Goal: Information Seeking & Learning: Find specific fact

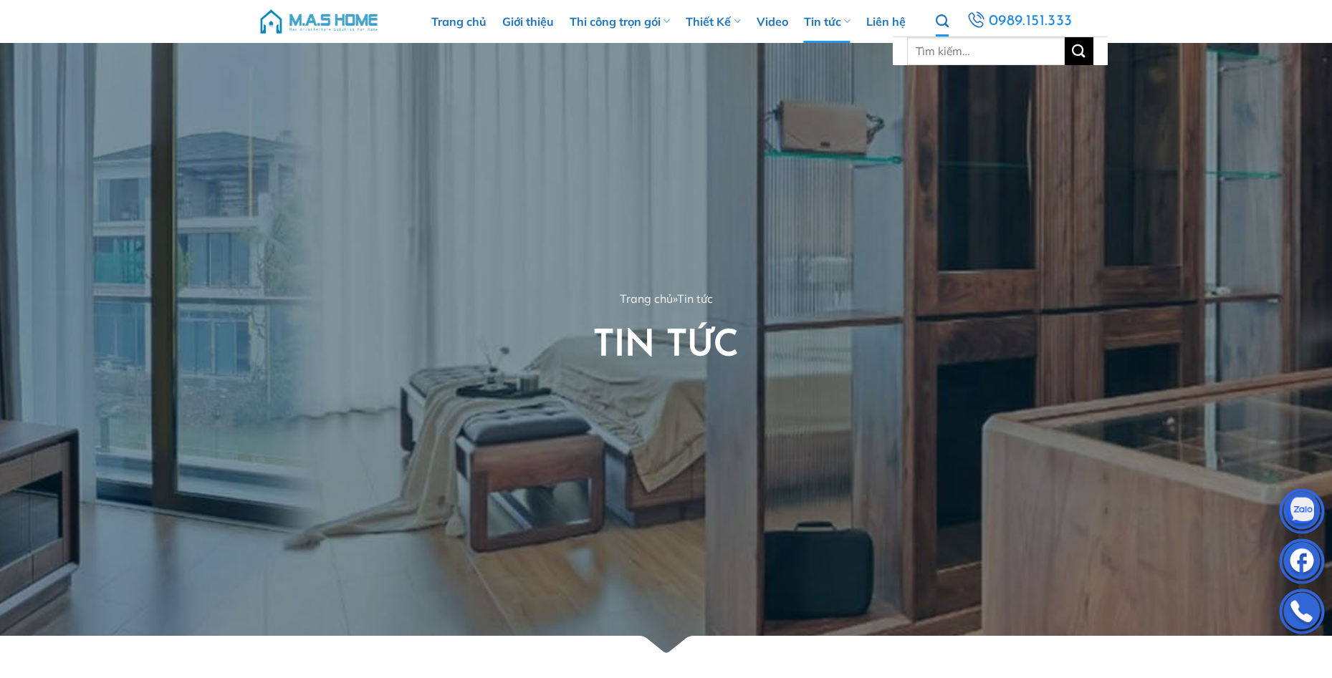
click at [938, 18] on icon "Tìm kiếm" at bounding box center [941, 22] width 13 height 16
click at [945, 21] on icon "Tìm kiếm" at bounding box center [941, 22] width 13 height 16
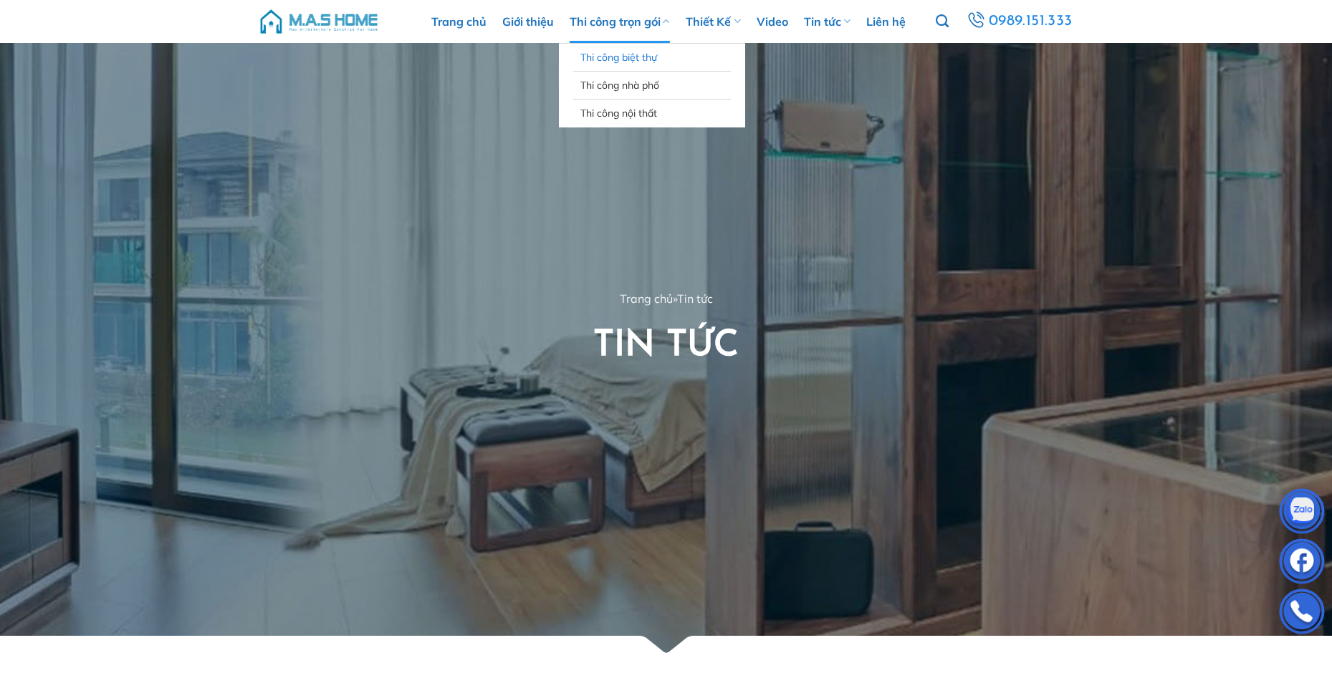
click at [629, 52] on link "Thi công biệt thự" at bounding box center [651, 57] width 143 height 27
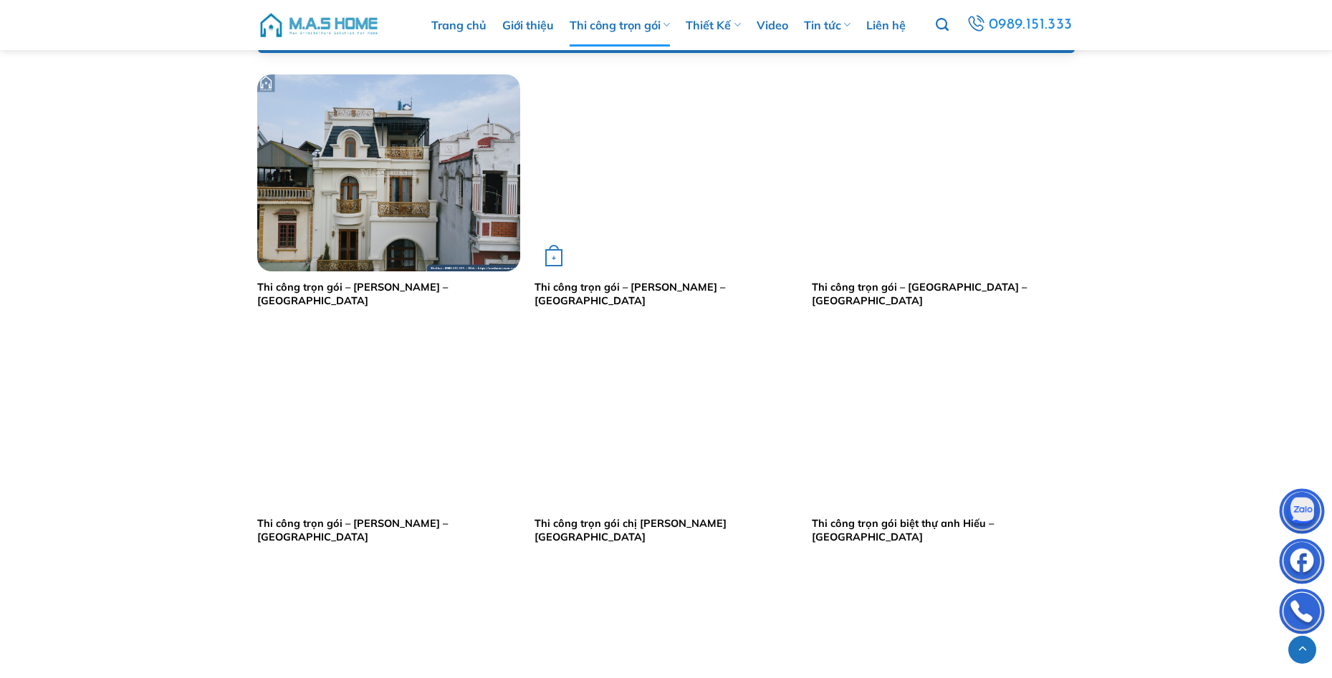
scroll to position [788, 0]
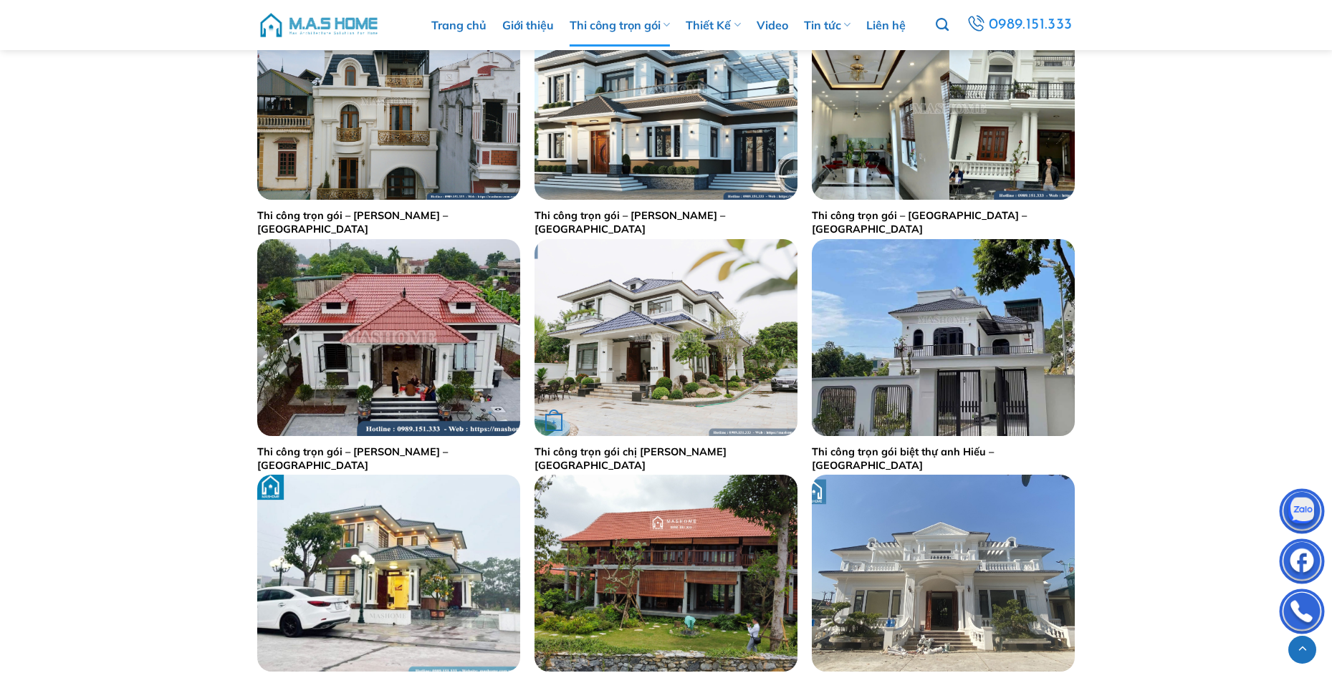
click at [654, 383] on img "Thi công trọn gói chị Lý - Hưng Yên" at bounding box center [665, 337] width 263 height 197
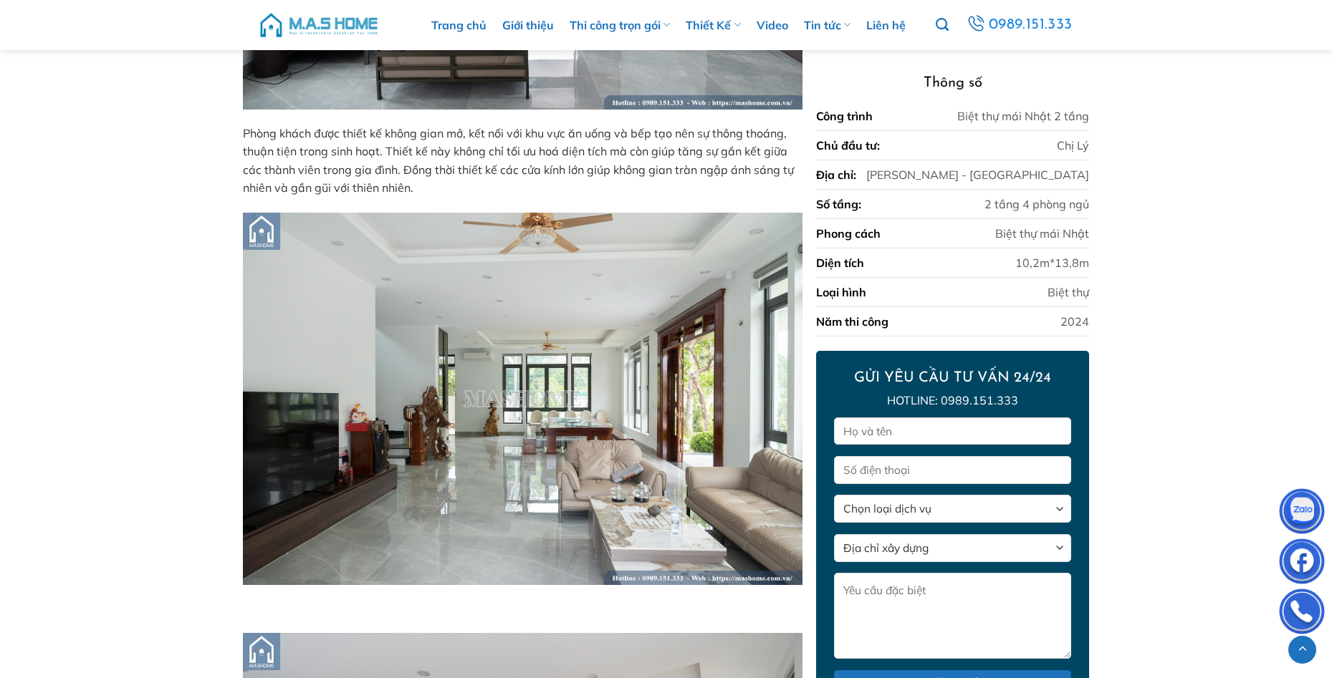
scroll to position [2782, 0]
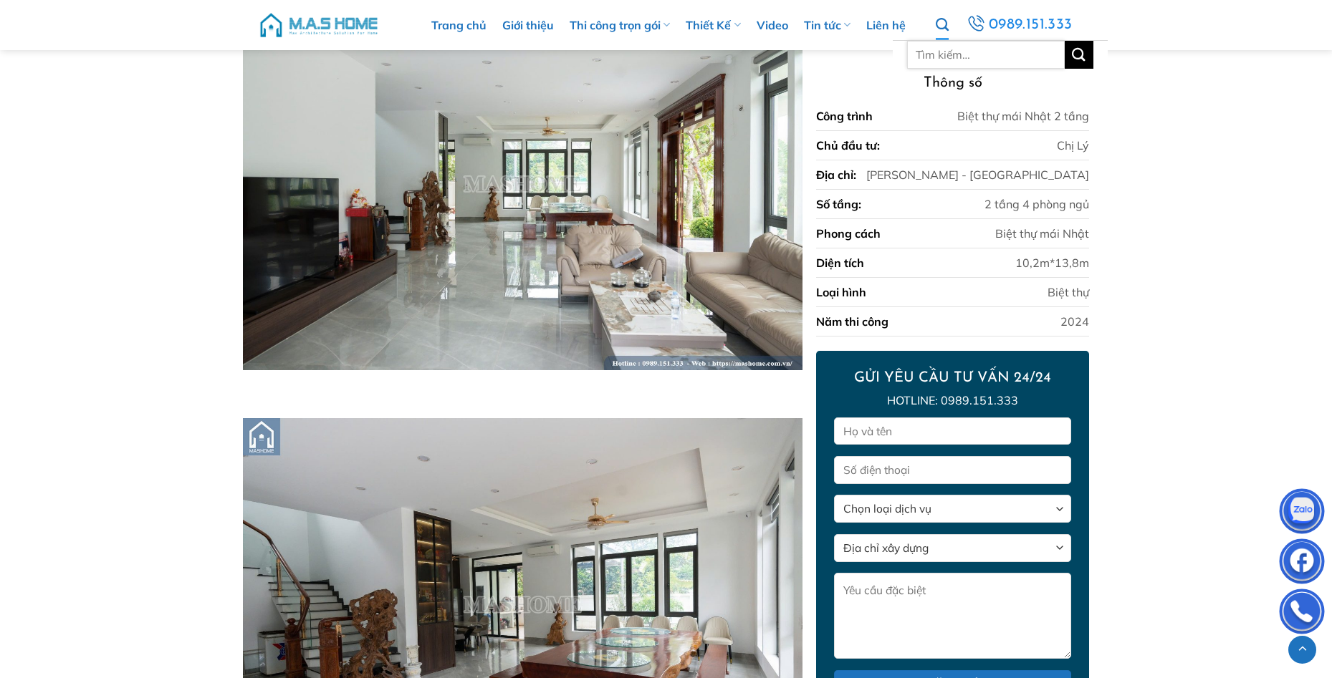
click at [950, 60] on input "Tìm kiếm:" at bounding box center [986, 55] width 158 height 28
click at [947, 31] on icon "Tìm kiếm" at bounding box center [941, 25] width 13 height 16
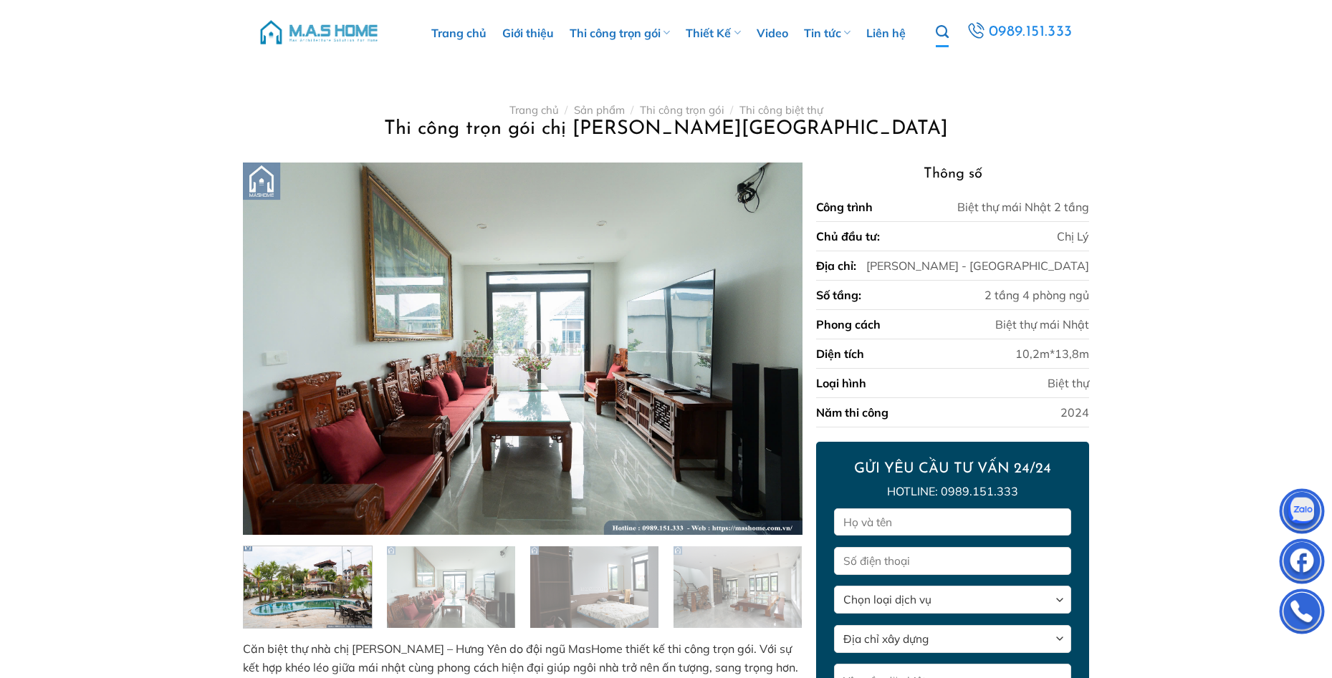
click at [947, 31] on icon "Tìm kiếm" at bounding box center [941, 32] width 13 height 16
click at [960, 60] on input "Tìm kiếm:" at bounding box center [986, 62] width 158 height 28
type input "chị Hảo"
click at [1064, 48] on button "Gửi" at bounding box center [1078, 62] width 29 height 28
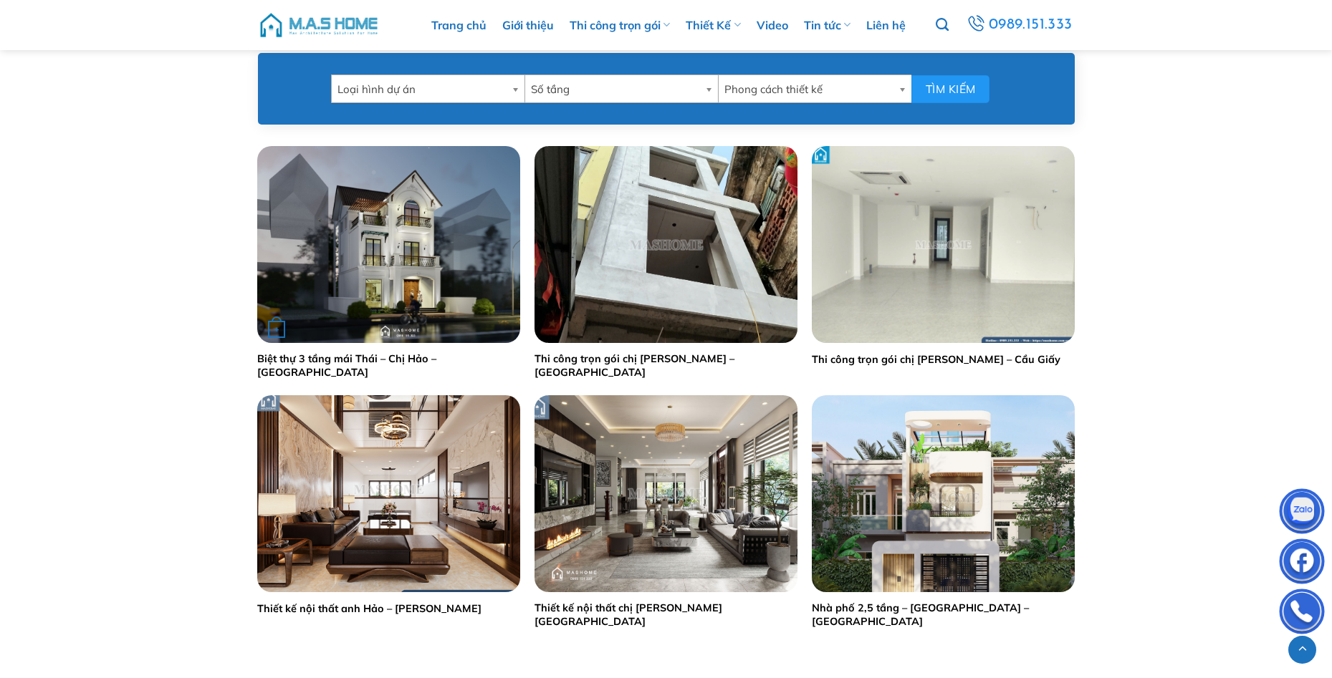
scroll to position [716, 0]
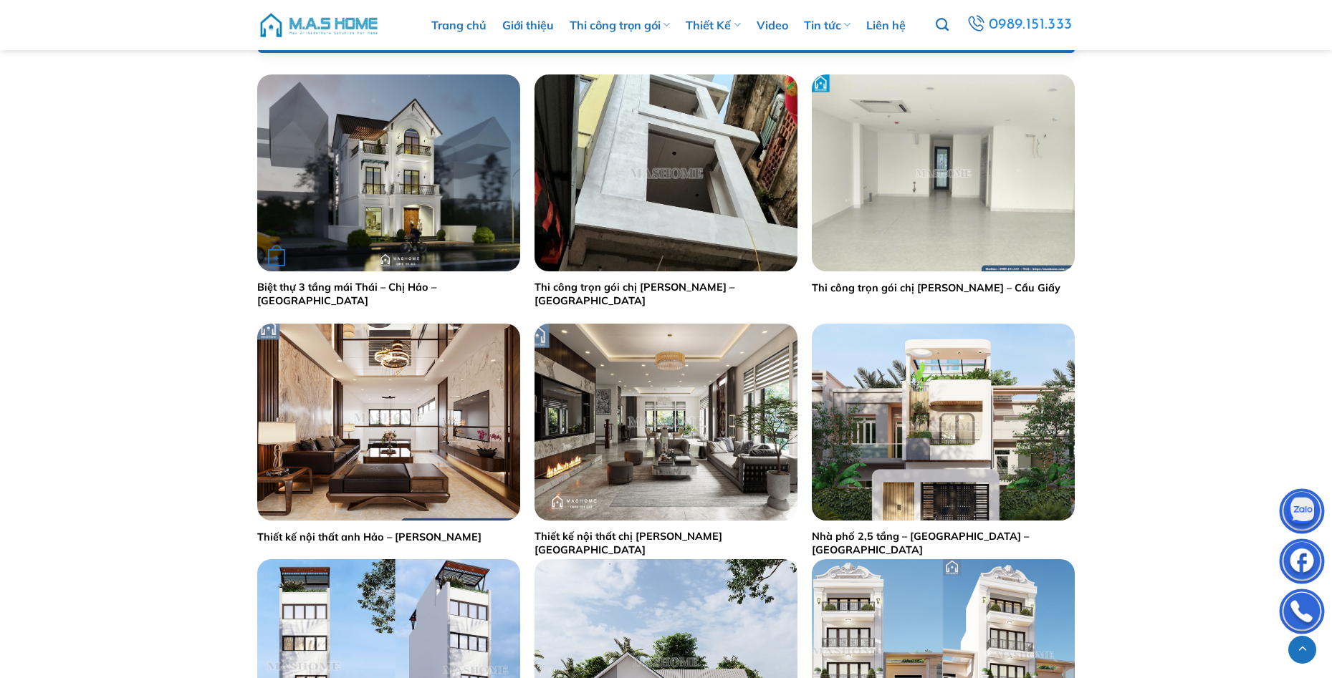
click at [390, 167] on img "Biệt thự 3 tầng mái Thái - Chị Hảo - Vinhomes Riverside" at bounding box center [388, 172] width 263 height 197
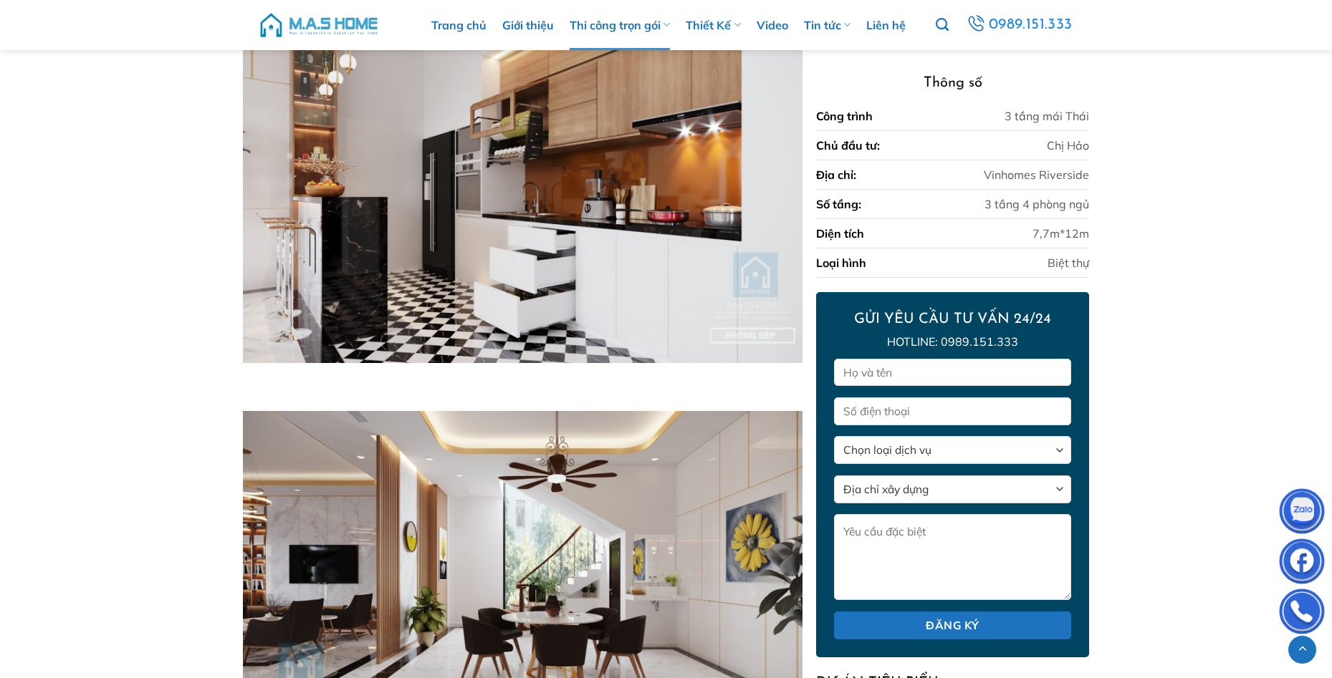
scroll to position [3085, 0]
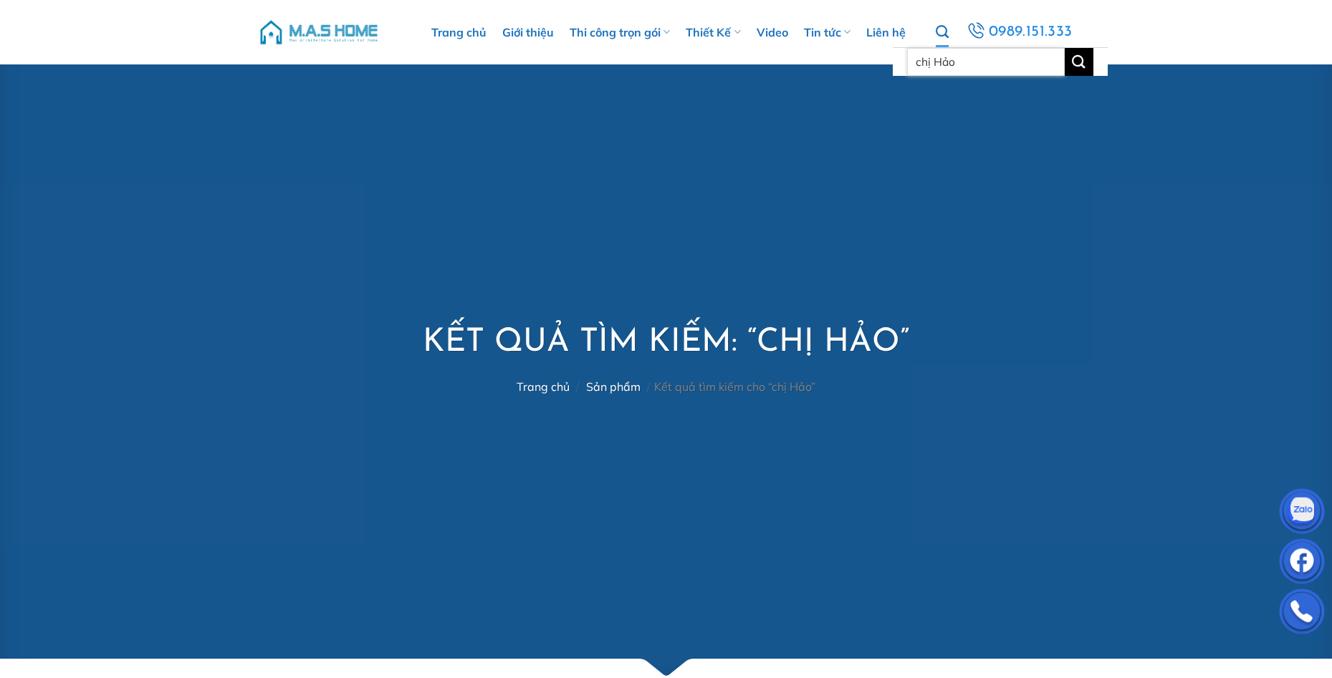
click at [972, 66] on input "chị Hảo" at bounding box center [986, 62] width 158 height 28
click at [1064, 48] on button "Gửi" at bounding box center [1078, 62] width 29 height 28
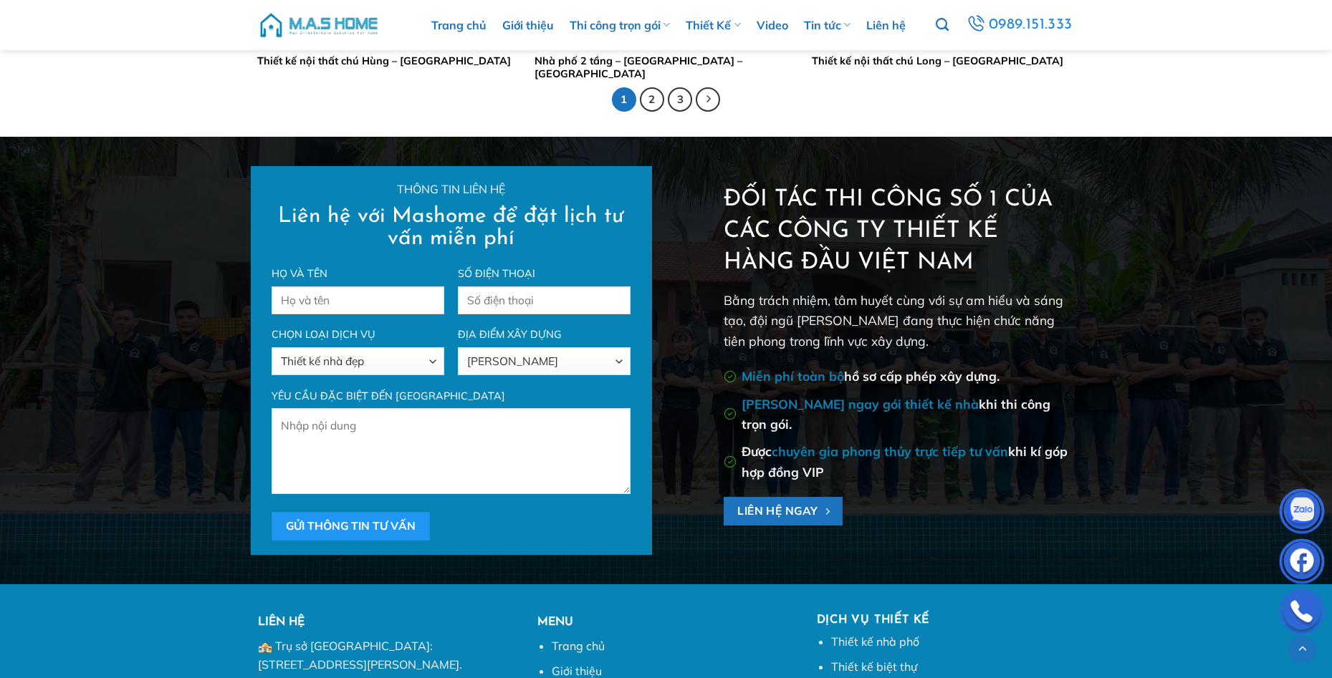
scroll to position [3389, 0]
